Goal: Information Seeking & Learning: Learn about a topic

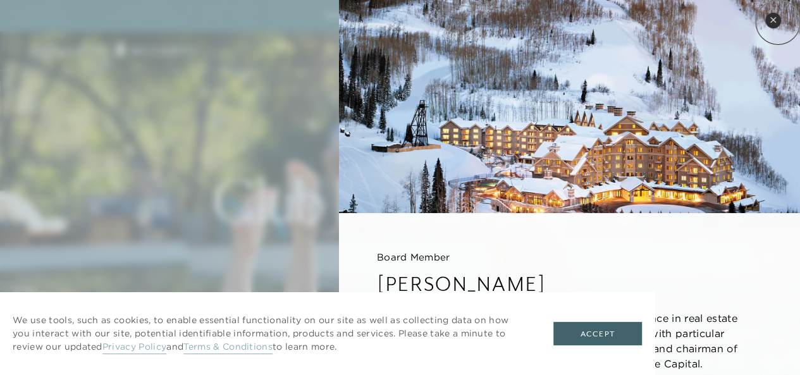
click at [777, 22] on button "Close quickview" at bounding box center [773, 21] width 16 height 16
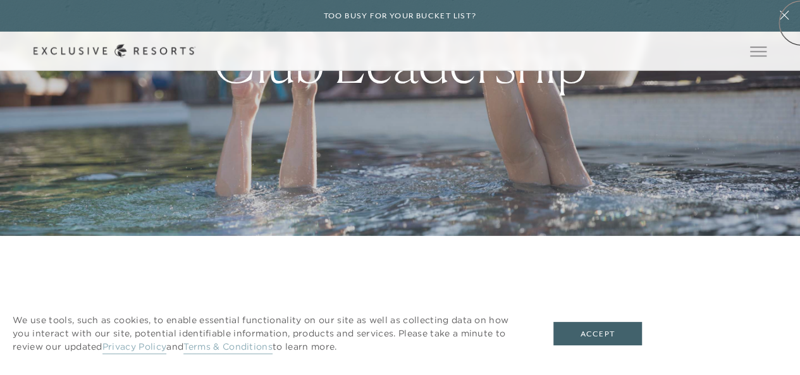
scroll to position [208, 0]
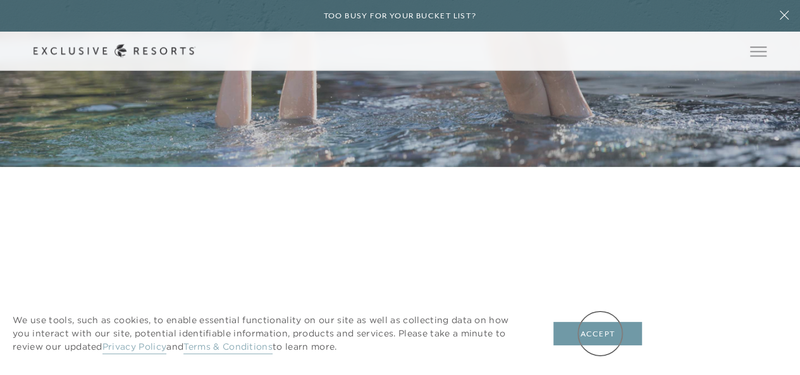
click at [600, 333] on button "Accept" at bounding box center [597, 334] width 88 height 24
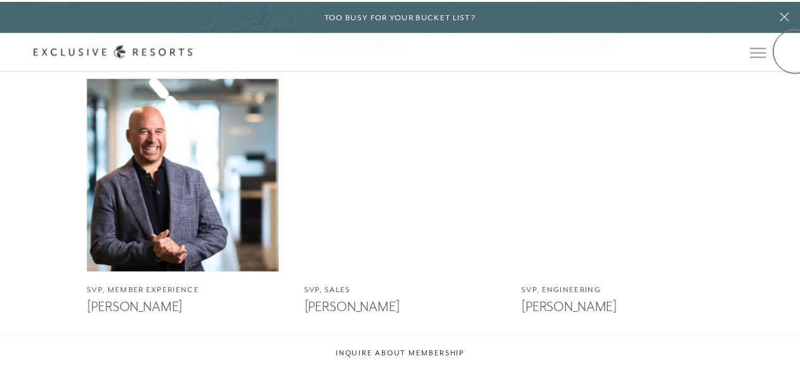
scroll to position [0, 0]
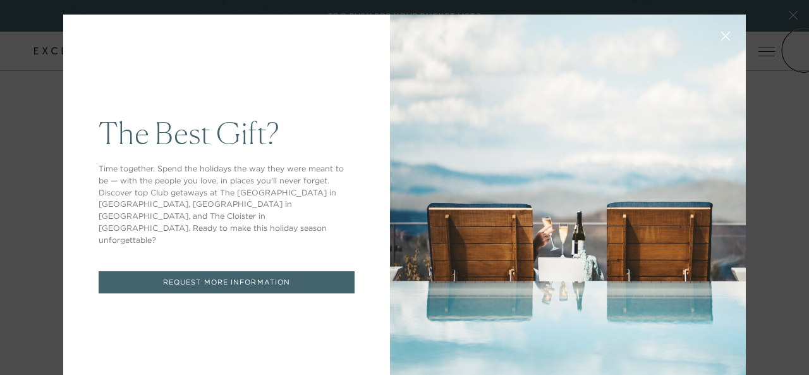
drag, startPoint x: 804, startPoint y: 50, endPoint x: 801, endPoint y: 157, distance: 107.5
click at [721, 36] on button at bounding box center [725, 35] width 30 height 30
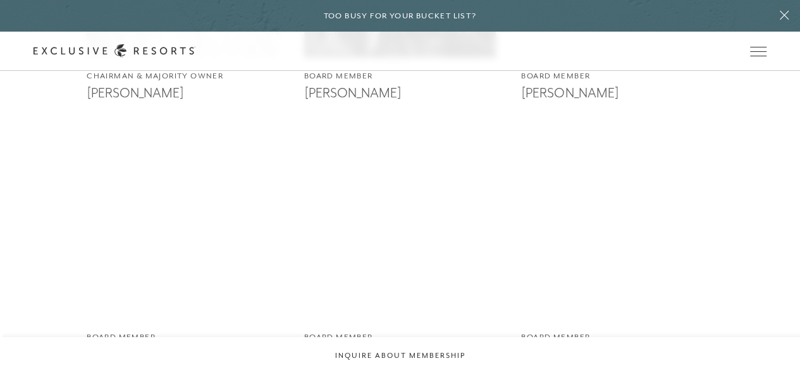
scroll to position [2197, 0]
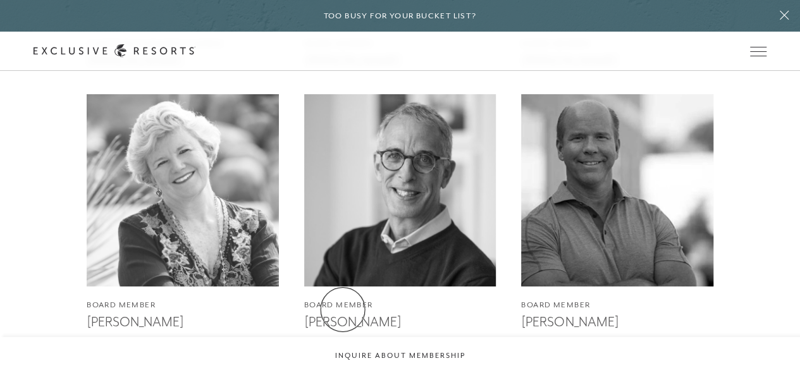
click at [343, 311] on h3 "[PERSON_NAME]" at bounding box center [400, 320] width 192 height 19
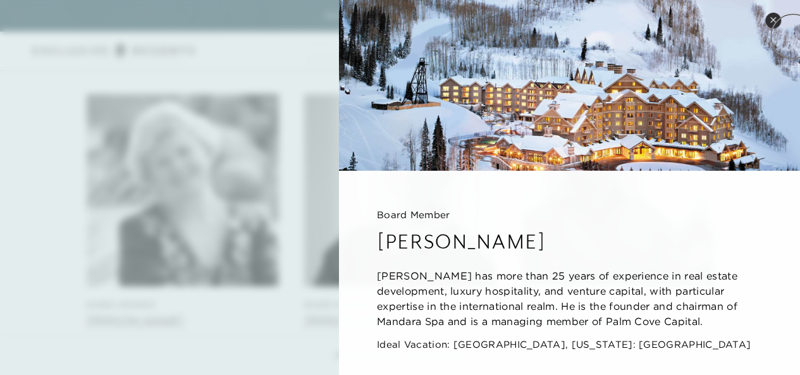
scroll to position [60, 0]
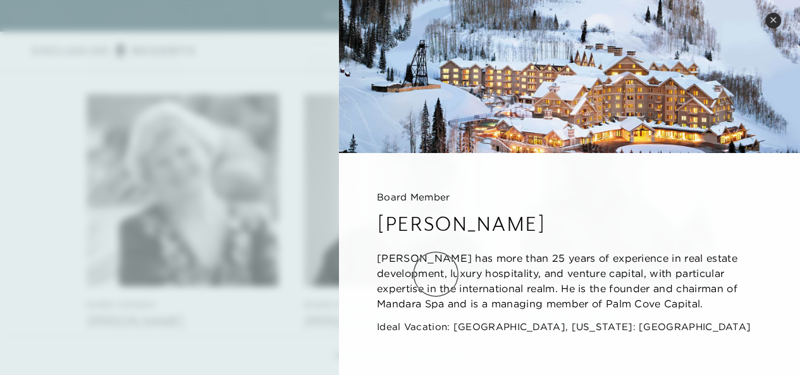
drag, startPoint x: 694, startPoint y: 301, endPoint x: 436, endPoint y: 274, distance: 260.0
click at [436, 274] on p "[PERSON_NAME] has more than 25 years of experience in real estate development, …" at bounding box center [569, 280] width 385 height 61
click at [762, 26] on img at bounding box center [569, 46] width 461 height 213
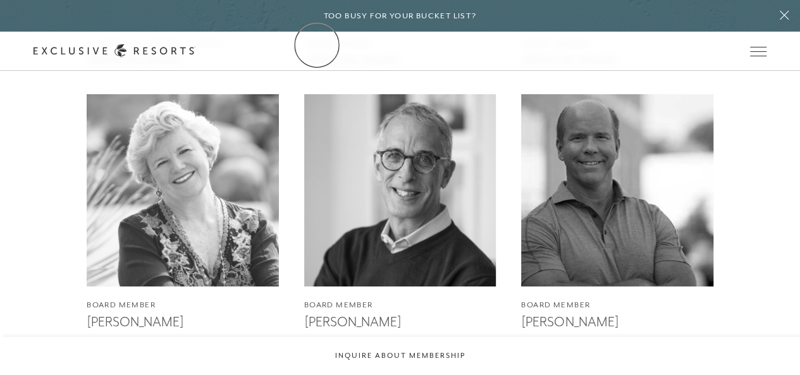
click at [0, 0] on link "The Collection" at bounding box center [0, 0] width 0 height 0
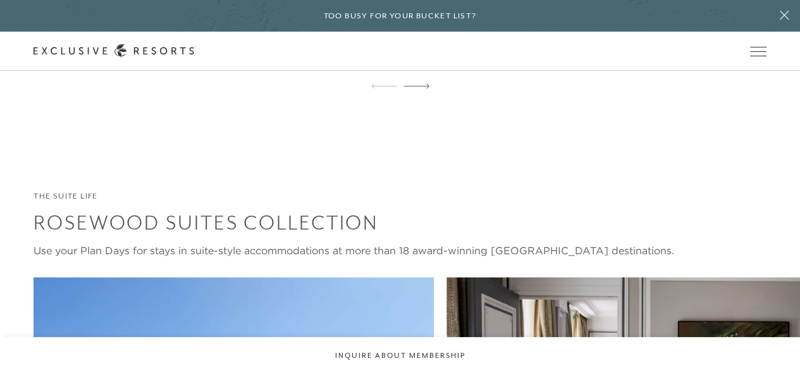
scroll to position [3048, 0]
